Goal: Information Seeking & Learning: Learn about a topic

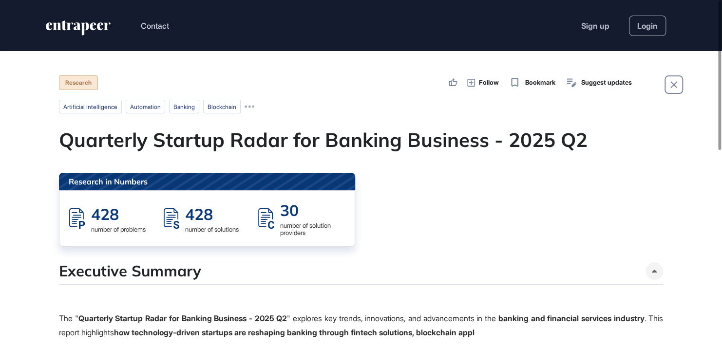
click at [259, 105] on ul "artificial intelligence automation banking blockchain" at bounding box center [361, 107] width 604 height 14
click at [254, 106] on icon at bounding box center [249, 107] width 10 height 2
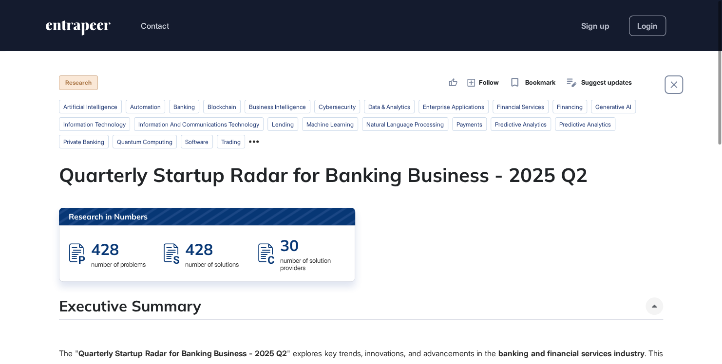
click at [259, 142] on icon at bounding box center [254, 142] width 10 height 2
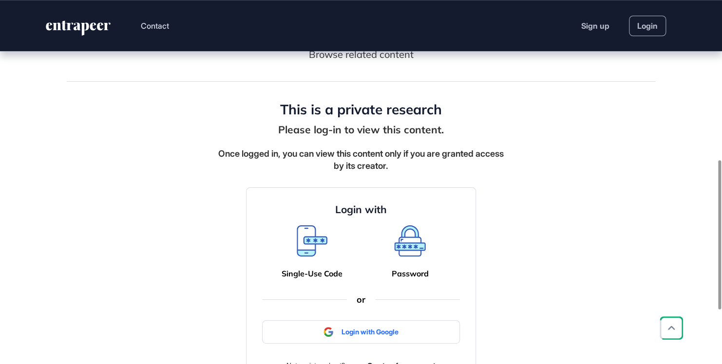
scroll to position [390, 0]
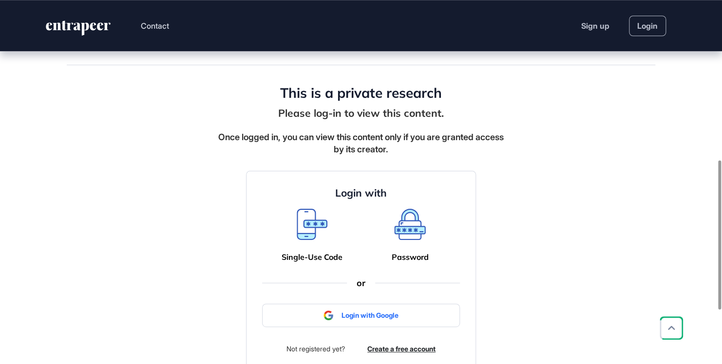
click at [302, 235] on icon at bounding box center [312, 230] width 27 height 17
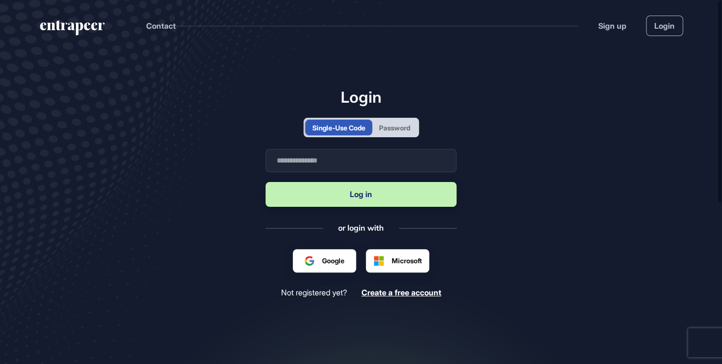
click at [340, 172] on form "Business email Log in" at bounding box center [360, 179] width 191 height 60
click at [338, 162] on input "text" at bounding box center [360, 160] width 191 height 23
type input "**********"
click at [333, 200] on button "Log in" at bounding box center [360, 194] width 191 height 25
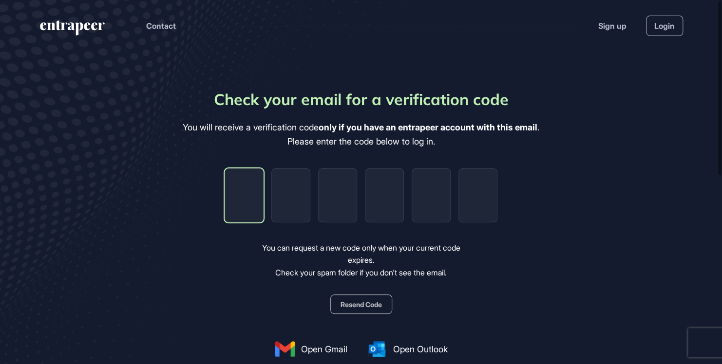
type input "*"
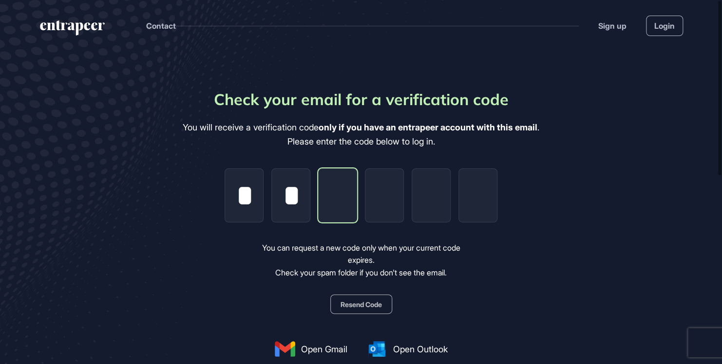
type input "*"
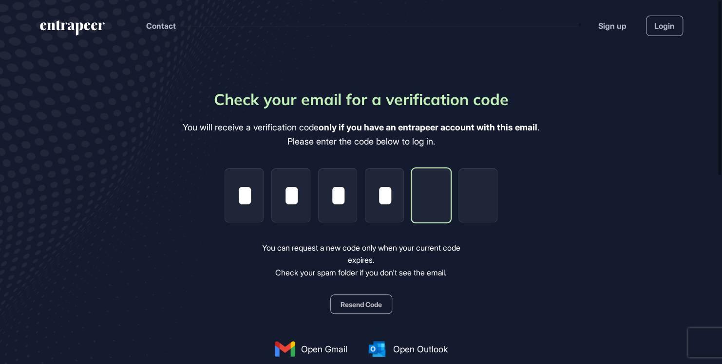
type input "*"
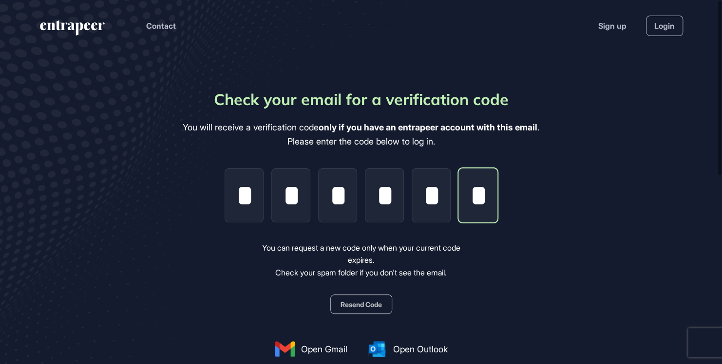
scroll to position [0, 2]
type input "*"
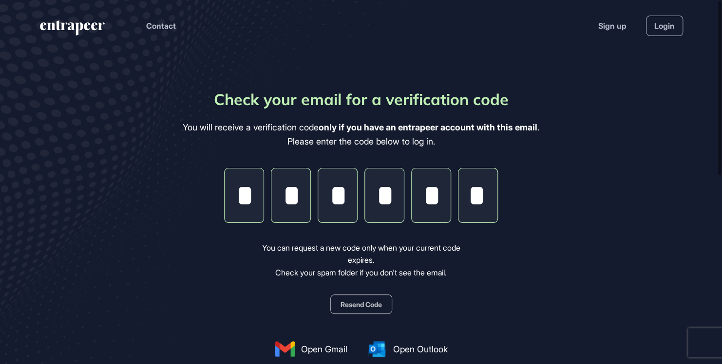
scroll to position [0, 0]
click at [565, 259] on main "Check your email for a verification code You will receive a verification code o…" at bounding box center [361, 286] width 722 height 470
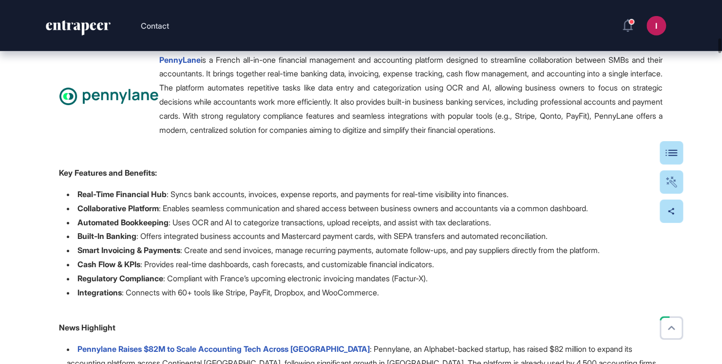
scroll to position [1558, 0]
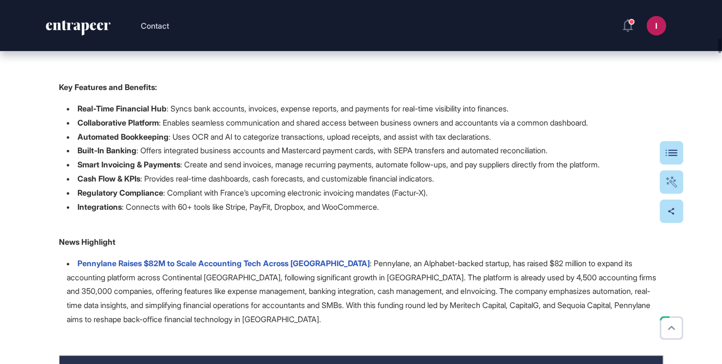
click at [616, 172] on li "Smart Invoicing & Payments : Create and send invoices, manage recurring payment…" at bounding box center [365, 165] width 596 height 14
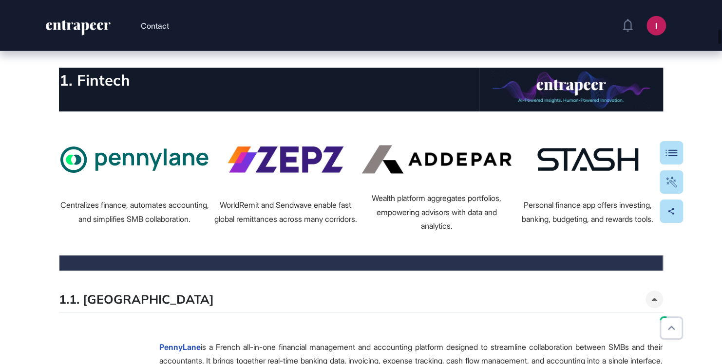
scroll to position [1169, 0]
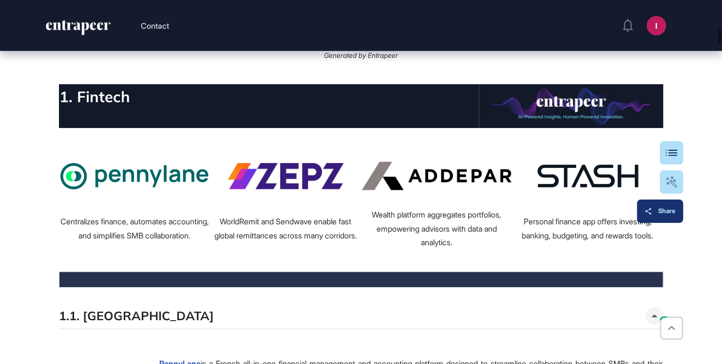
click at [673, 209] on div "Share" at bounding box center [659, 211] width 31 height 8
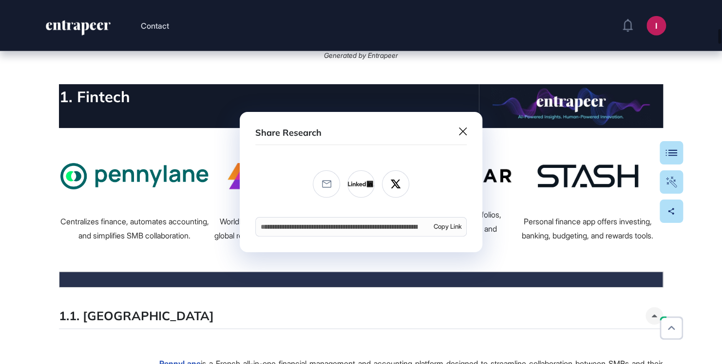
click at [464, 129] on icon at bounding box center [463, 132] width 8 height 8
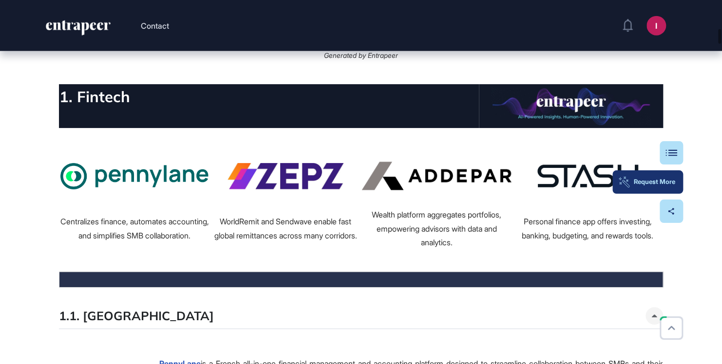
click at [668, 186] on div "Request More" at bounding box center [647, 182] width 55 height 8
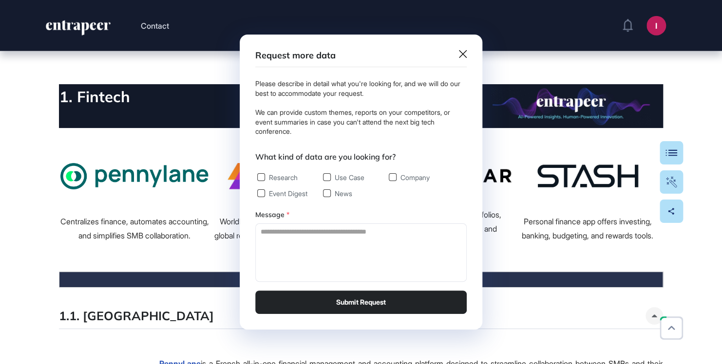
click at [460, 53] on icon at bounding box center [463, 54] width 8 height 8
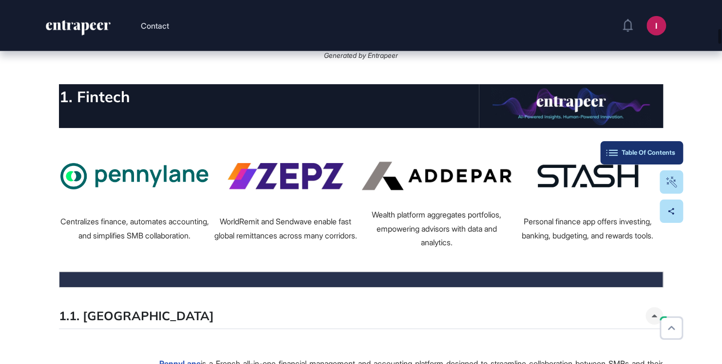
click at [665, 155] on div "Table Of Contents" at bounding box center [641, 153] width 67 height 8
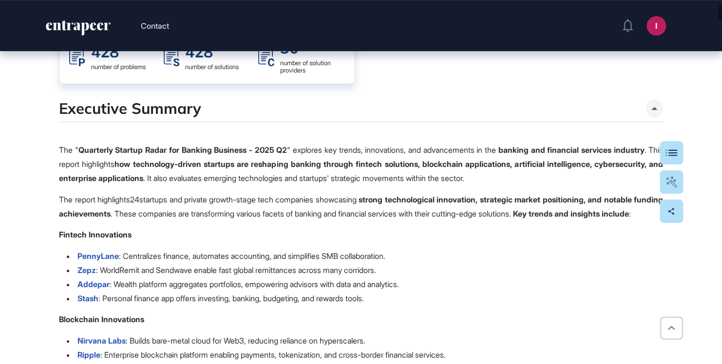
scroll to position [0, 0]
